Goal: Information Seeking & Learning: Learn about a topic

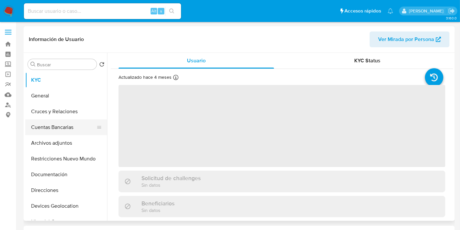
select select "10"
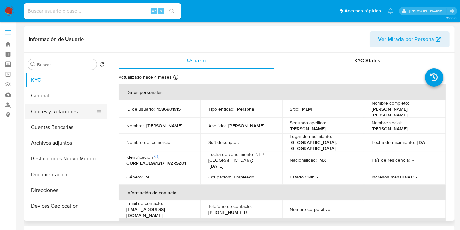
click at [68, 111] on button "Cruces y Relaciones" at bounding box center [63, 112] width 77 height 16
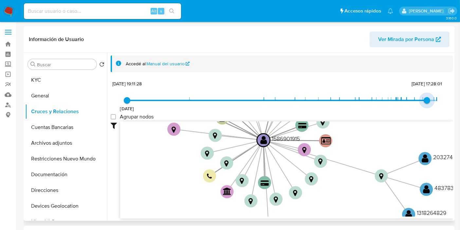
type input "1753555898000"
drag, startPoint x: 436, startPoint y: 102, endPoint x: 421, endPoint y: 100, distance: 14.5
click at [421, 100] on span "[DATE] 12:51:38" at bounding box center [423, 100] width 7 height 7
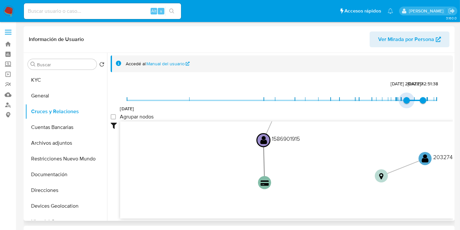
type input "1750826836000"
drag, startPoint x: 129, startPoint y: 103, endPoint x: 409, endPoint y: 98, distance: 280.5
click at [411, 98] on span "[DATE] 22:47:16" at bounding box center [414, 100] width 7 height 7
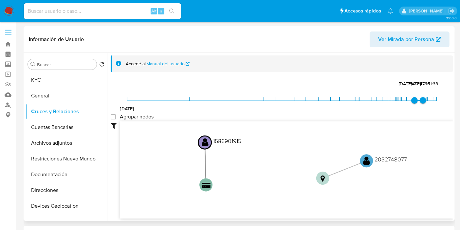
drag, startPoint x: 332, startPoint y: 158, endPoint x: 273, endPoint y: 160, distance: 58.7
click at [273, 160] on icon "device-680bd003f88a4829432e3bc3  user-2353276418  2353276418 user-1586901915 …" at bounding box center [286, 168] width 333 height 95
click at [362, 161] on circle at bounding box center [366, 160] width 16 height 16
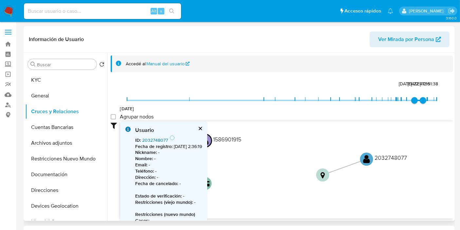
click at [153, 141] on link "2032748077" at bounding box center [155, 140] width 26 height 7
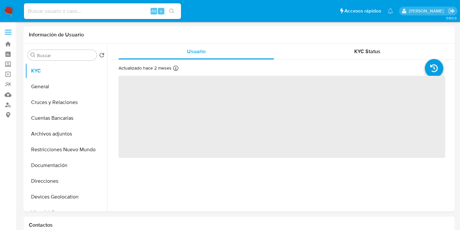
select select "10"
